Goal: Task Accomplishment & Management: Complete application form

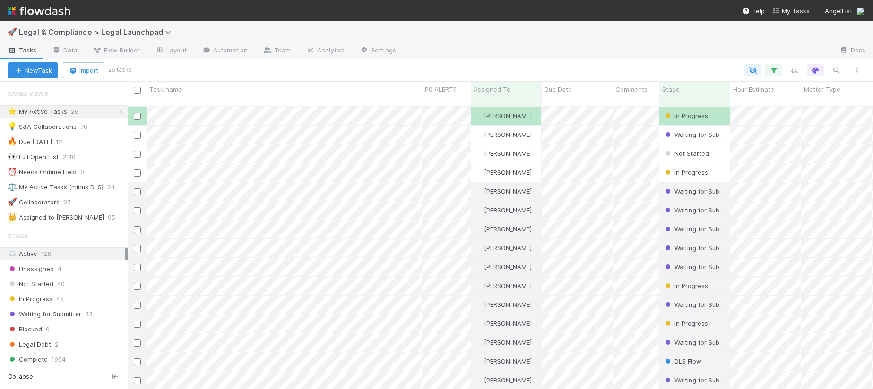
scroll to position [291, 745]
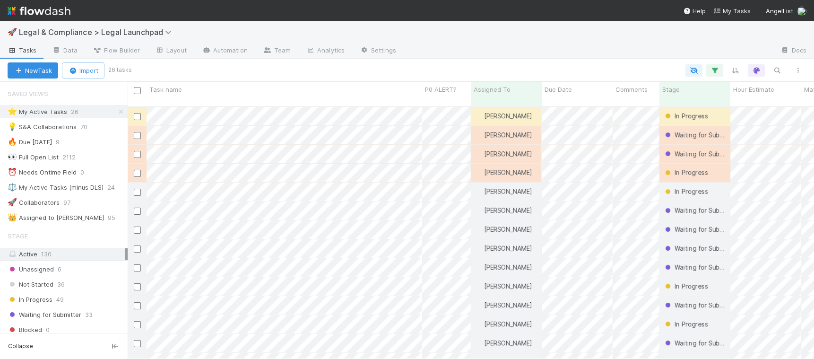
scroll to position [0, 0]
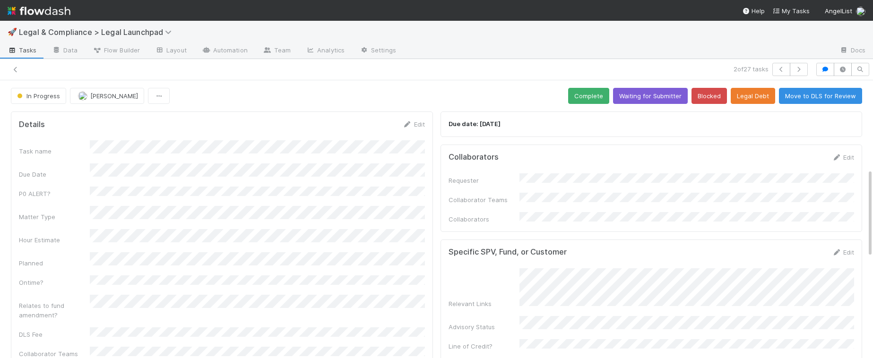
scroll to position [277, 0]
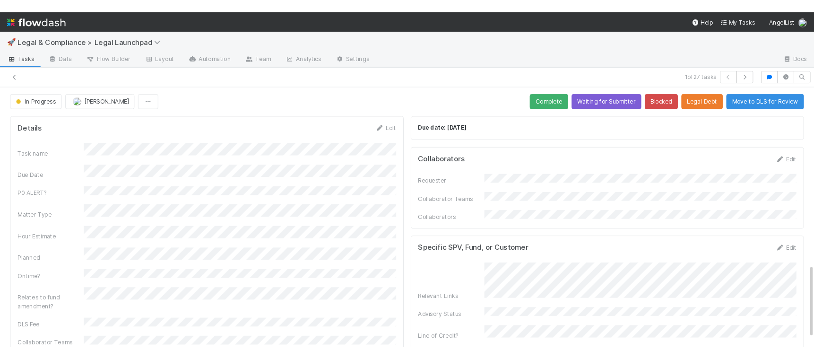
scroll to position [668, 0]
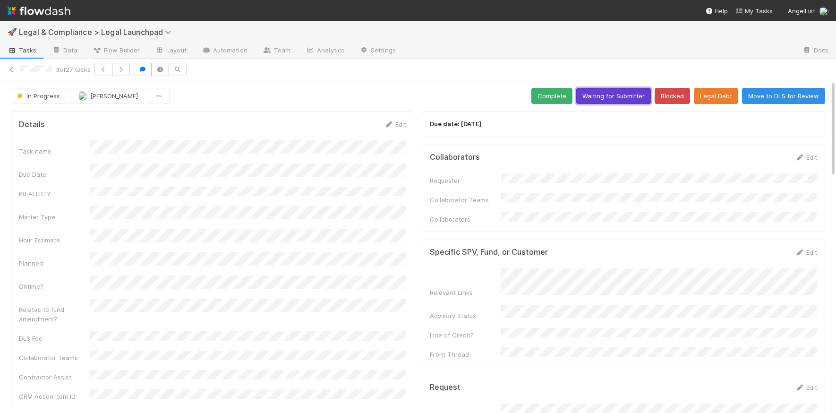
click at [612, 94] on button "Waiting for Submitter" at bounding box center [613, 96] width 75 height 16
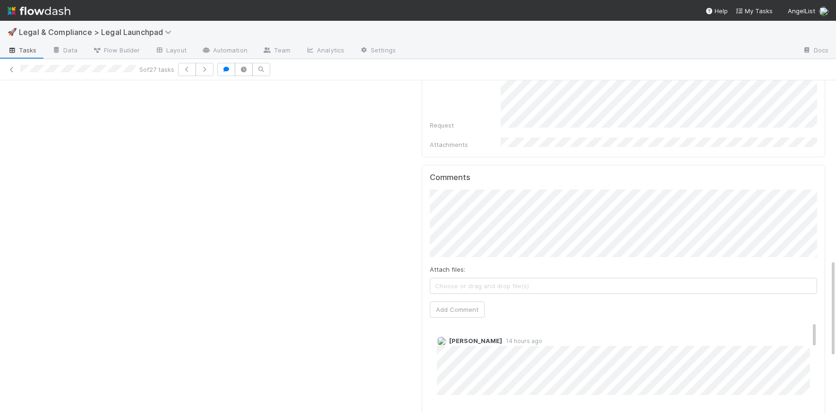
scroll to position [604, 0]
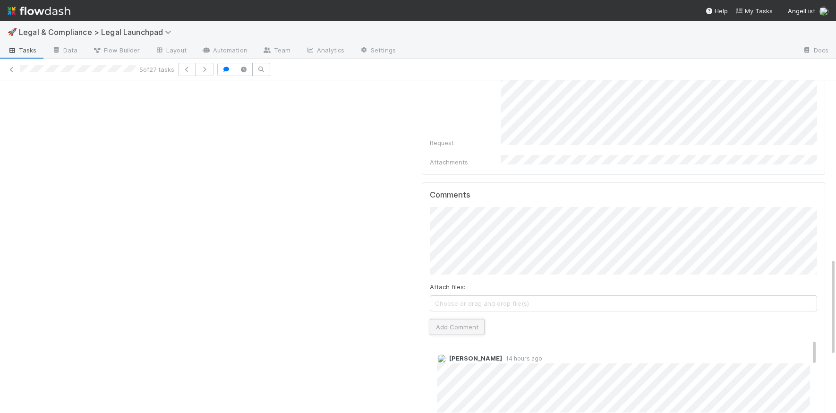
click at [450, 319] on button "Add Comment" at bounding box center [457, 327] width 55 height 16
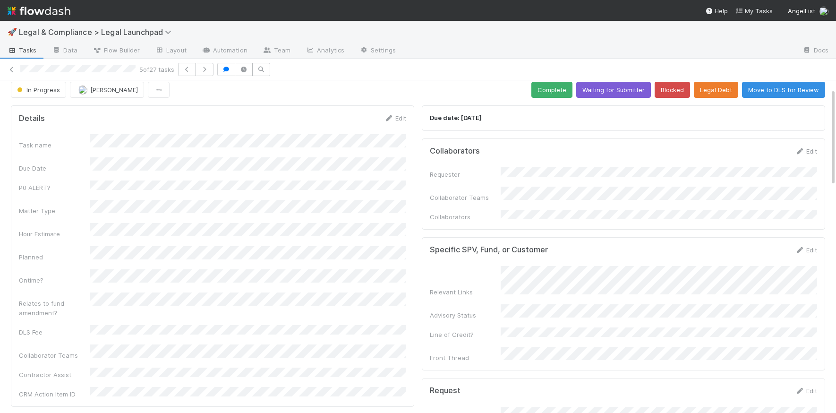
scroll to position [0, 0]
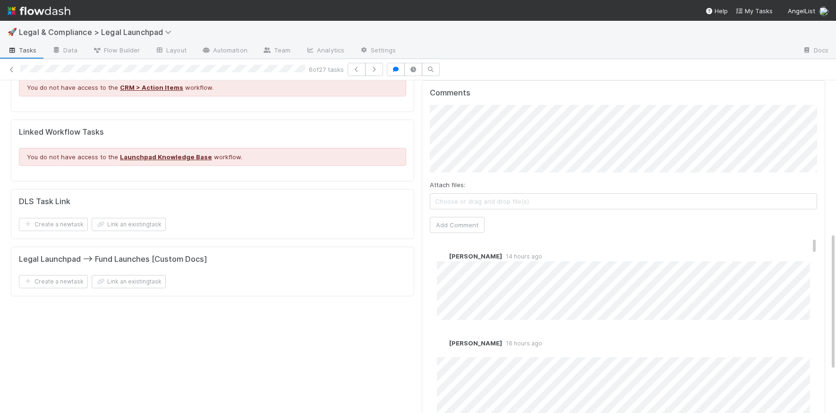
scroll to position [363, 0]
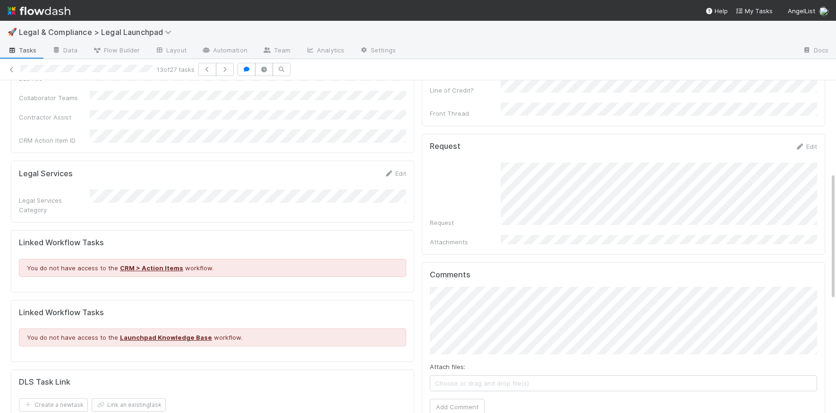
scroll to position [262, 0]
drag, startPoint x: 458, startPoint y: 389, endPoint x: 557, endPoint y: 386, distance: 99.3
click at [458, 397] on button "Add Comment" at bounding box center [457, 405] width 55 height 16
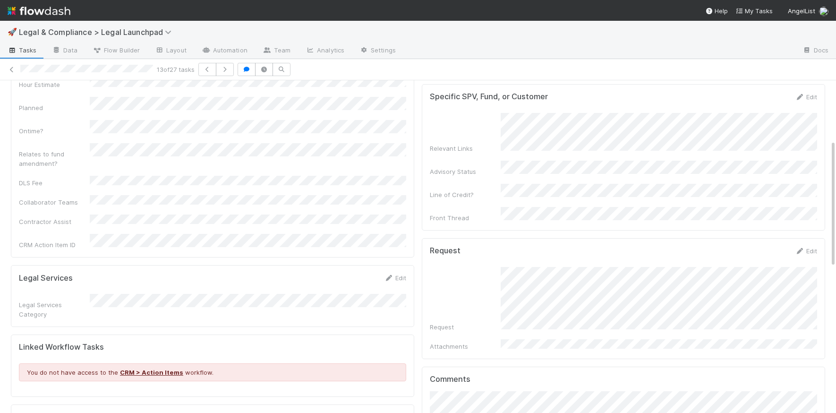
scroll to position [0, 0]
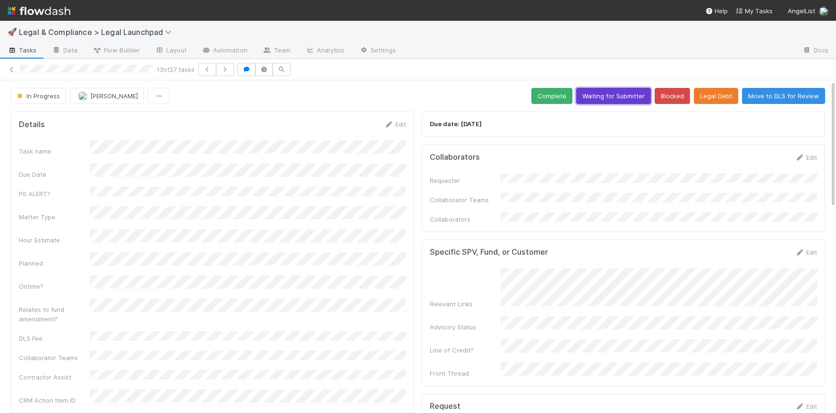
drag, startPoint x: 612, startPoint y: 94, endPoint x: 694, endPoint y: 67, distance: 86.4
click at [612, 94] on button "Waiting for Submitter" at bounding box center [613, 96] width 75 height 16
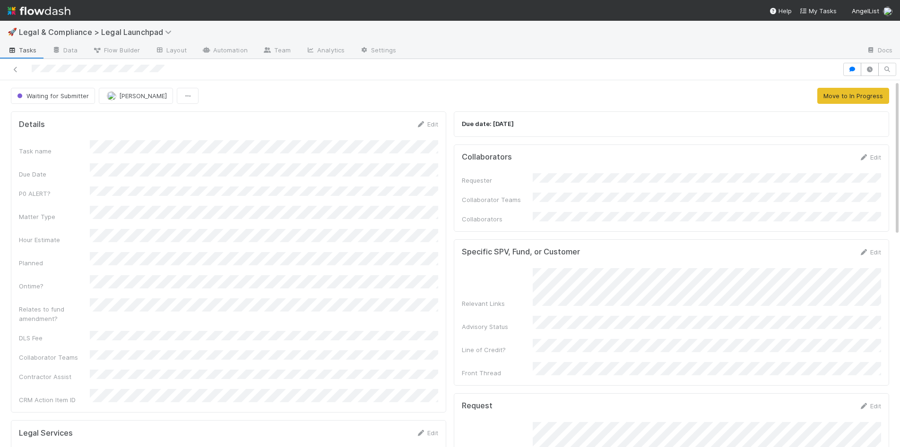
drag, startPoint x: 44, startPoint y: 13, endPoint x: 37, endPoint y: 17, distance: 7.8
click at [43, 13] on img at bounding box center [39, 11] width 63 height 16
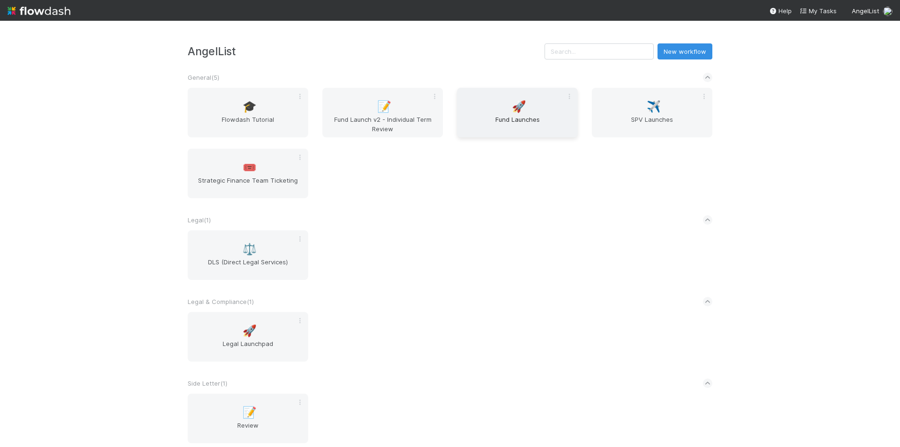
click at [519, 112] on span "🚀" at bounding box center [519, 107] width 14 height 12
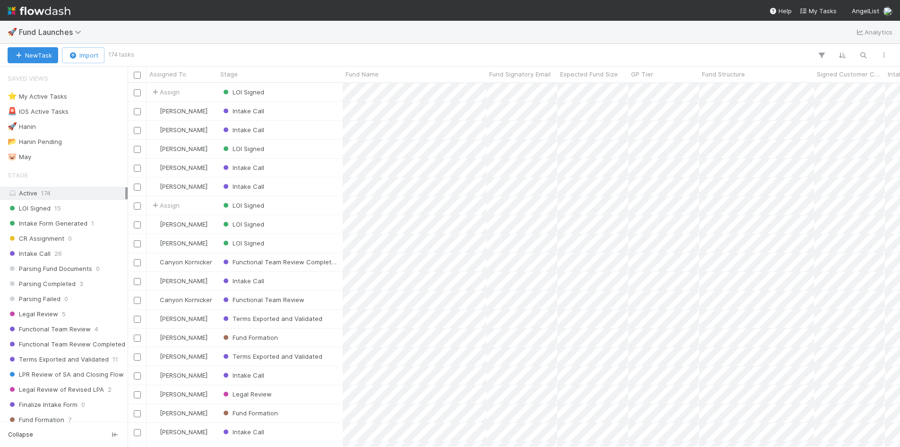
scroll to position [364, 772]
click at [106, 95] on div "⭐ My Active Tasks 1" at bounding box center [67, 97] width 118 height 12
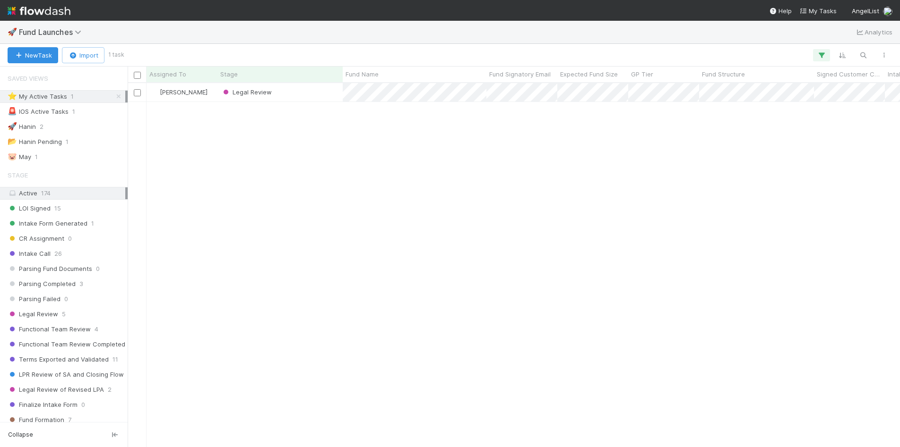
scroll to position [364, 772]
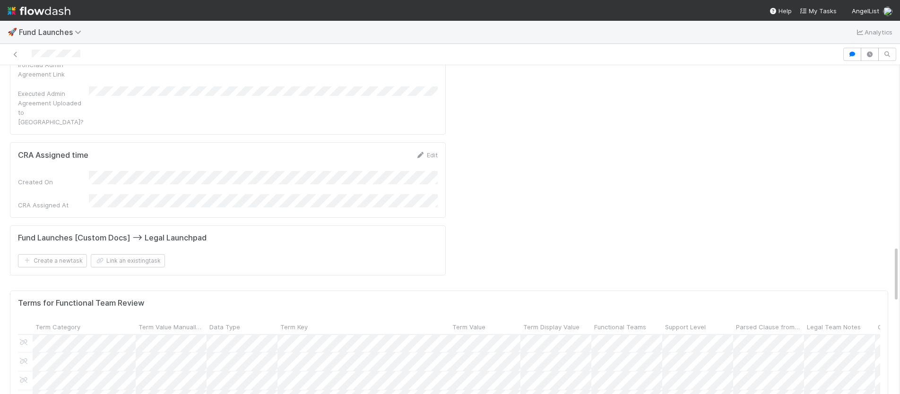
scroll to position [135, 7]
click at [389, 355] on div at bounding box center [450, 197] width 900 height 394
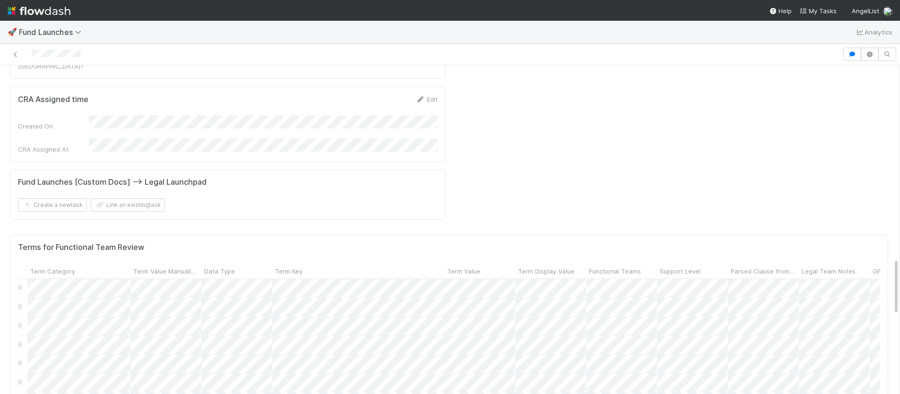
scroll to position [1115, 0]
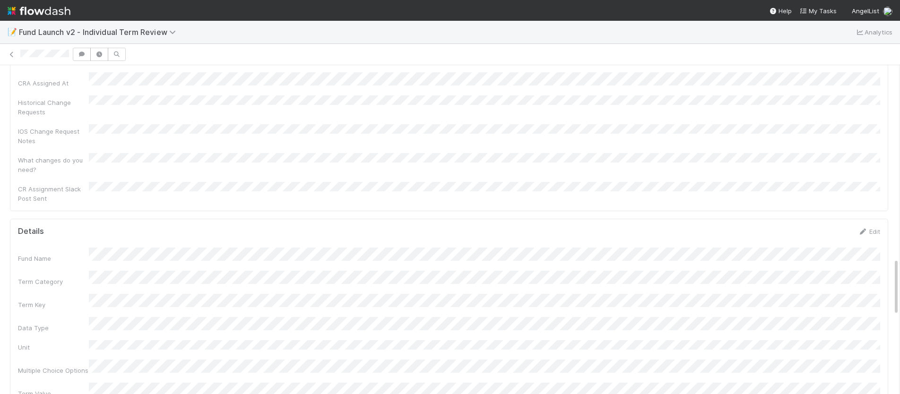
scroll to position [1078, 0]
click at [873, 229] on link "Edit" at bounding box center [868, 233] width 22 height 8
drag, startPoint x: 833, startPoint y: 74, endPoint x: 828, endPoint y: 67, distance: 8.1
click at [833, 171] on button "Save" at bounding box center [829, 179] width 27 height 16
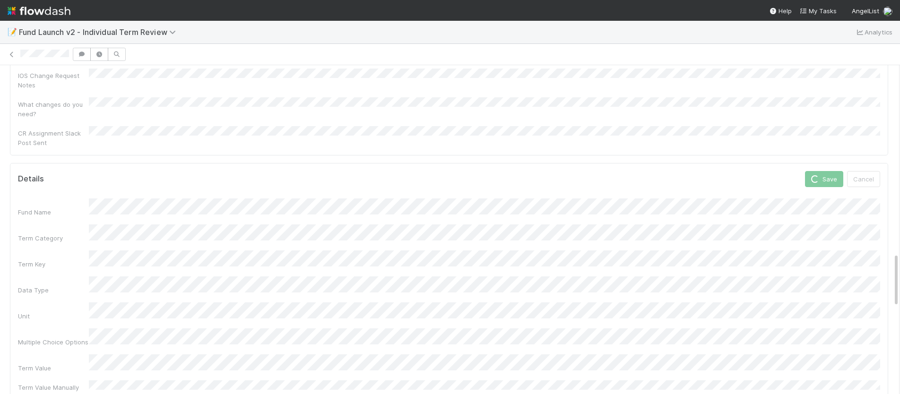
scroll to position [1132, 0]
click at [874, 175] on link "Edit" at bounding box center [868, 179] width 22 height 8
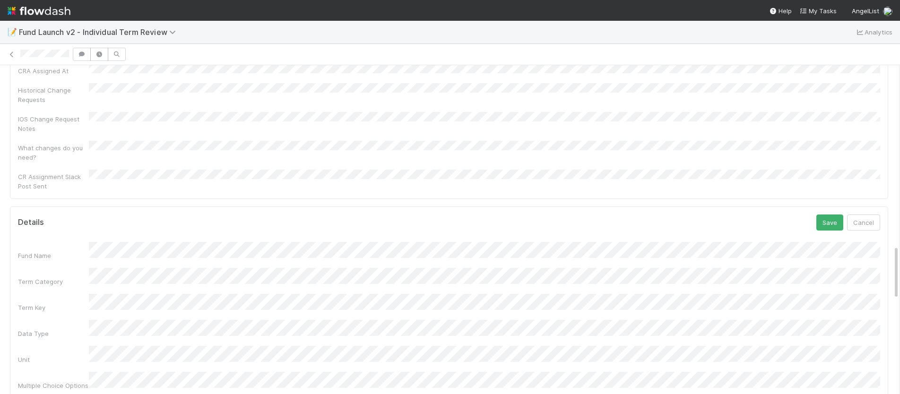
scroll to position [1089, 0]
drag, startPoint x: 826, startPoint y: 111, endPoint x: 827, endPoint y: 117, distance: 6.3
click at [826, 216] on button "Save" at bounding box center [829, 224] width 27 height 16
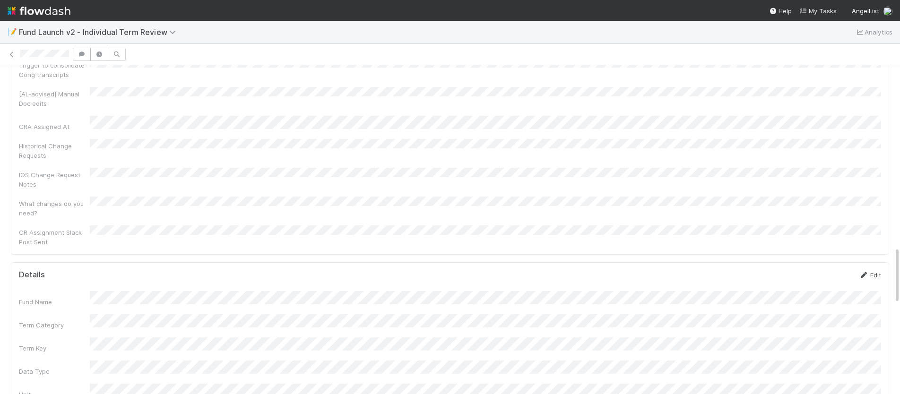
click at [870, 271] on link "Edit" at bounding box center [869, 275] width 22 height 8
click at [822, 274] on button "Save" at bounding box center [830, 282] width 27 height 16
click at [86, 342] on div "Term Key" at bounding box center [450, 350] width 862 height 16
click at [147, 342] on div "Term Key" at bounding box center [450, 350] width 862 height 16
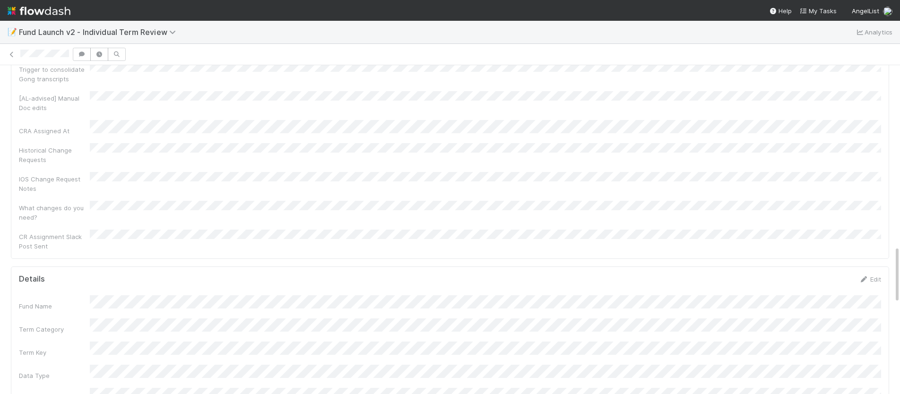
copy div
click at [874, 299] on link "Edit" at bounding box center [869, 303] width 22 height 8
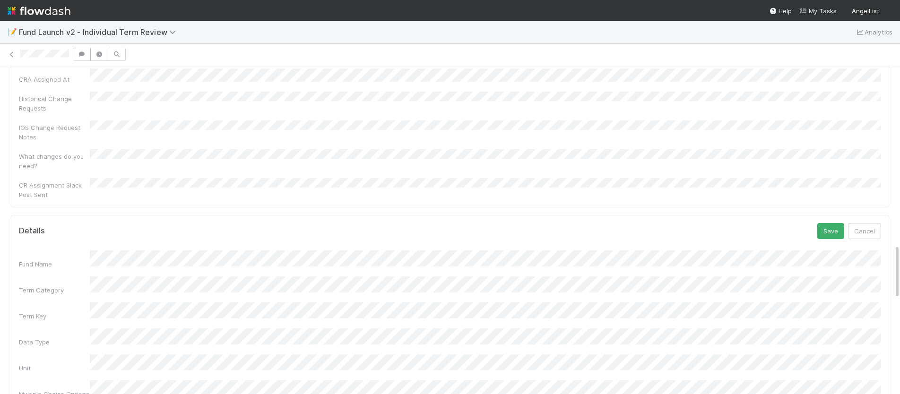
scroll to position [1085, 0]
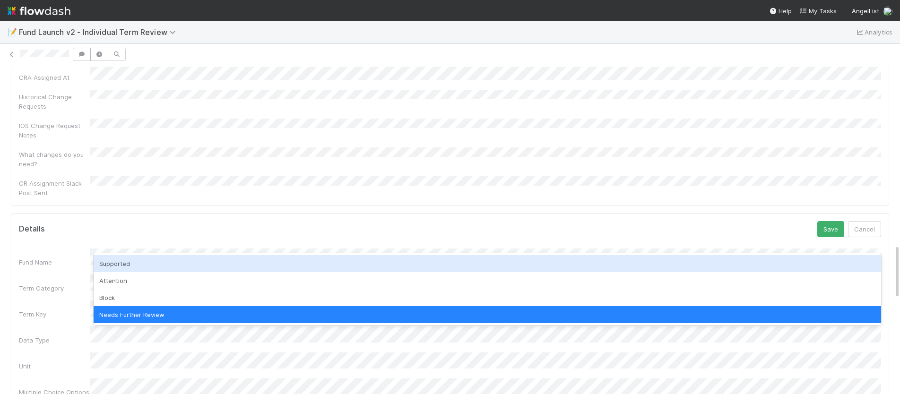
click at [156, 262] on div "Supported" at bounding box center [487, 263] width 787 height 17
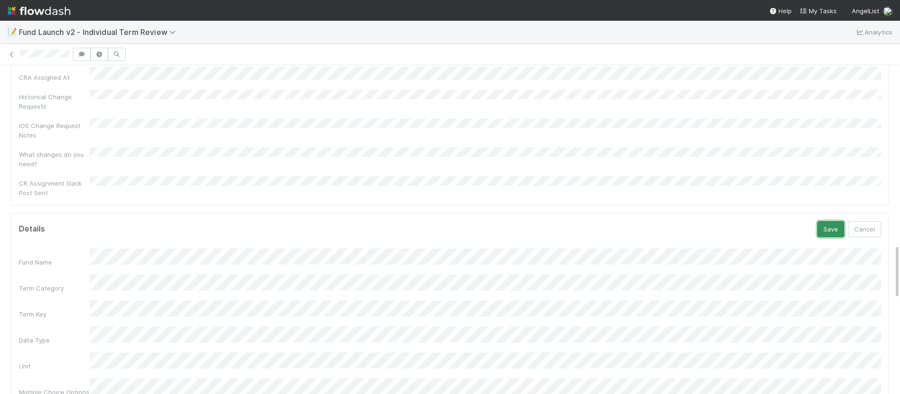
click at [835, 221] on button "Save" at bounding box center [830, 229] width 27 height 16
click at [10, 53] on icon at bounding box center [11, 54] width 9 height 6
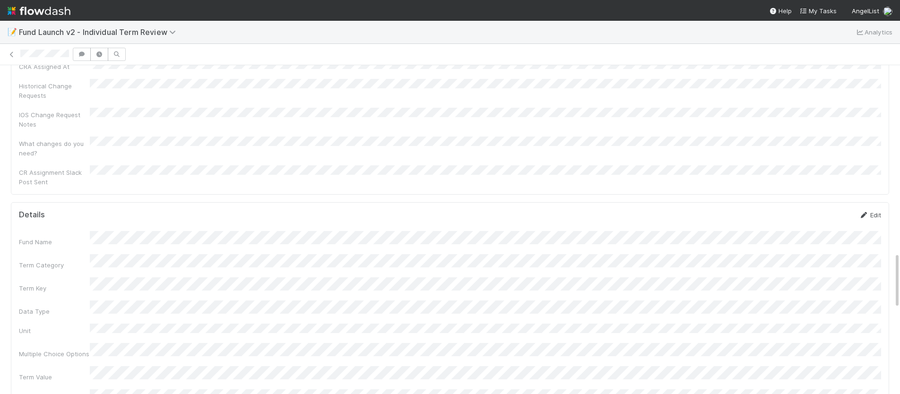
click at [878, 211] on link "Edit" at bounding box center [869, 215] width 22 height 8
click at [868, 210] on button "Cancel" at bounding box center [864, 218] width 33 height 16
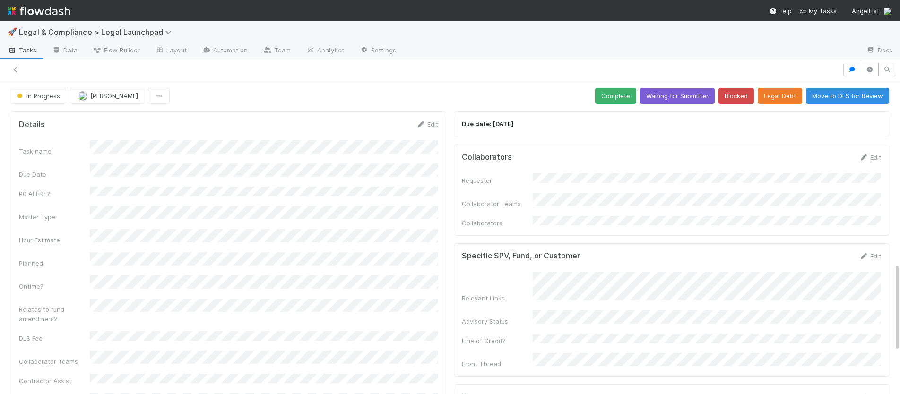
scroll to position [648, 0]
